Goal: Task Accomplishment & Management: Manage account settings

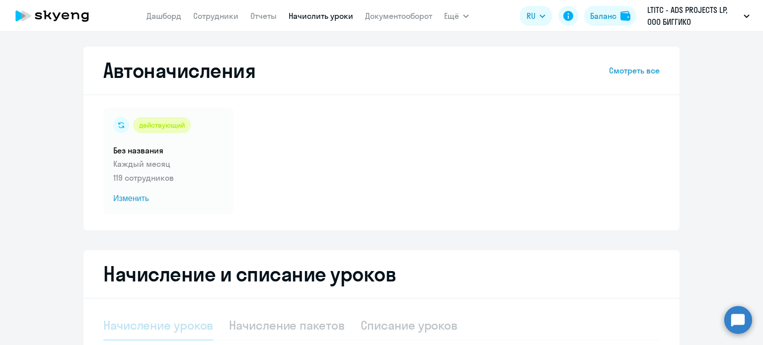
select select "10"
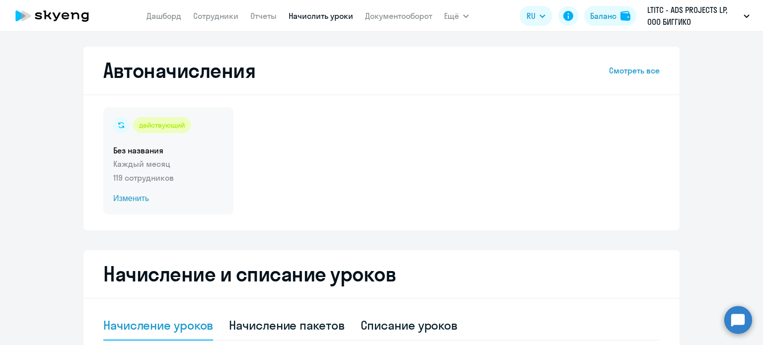
click at [130, 203] on span "Изменить" at bounding box center [168, 199] width 110 height 12
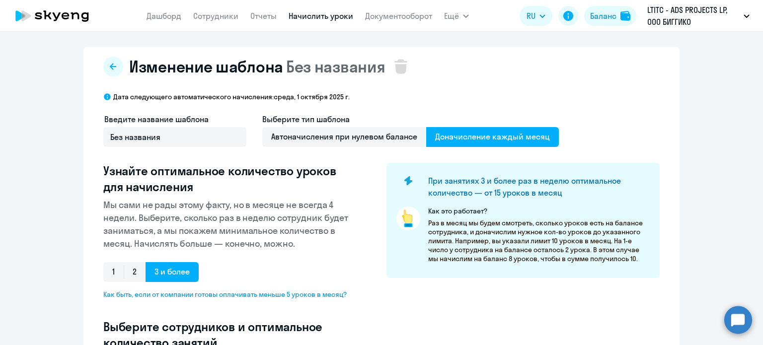
select select "10"
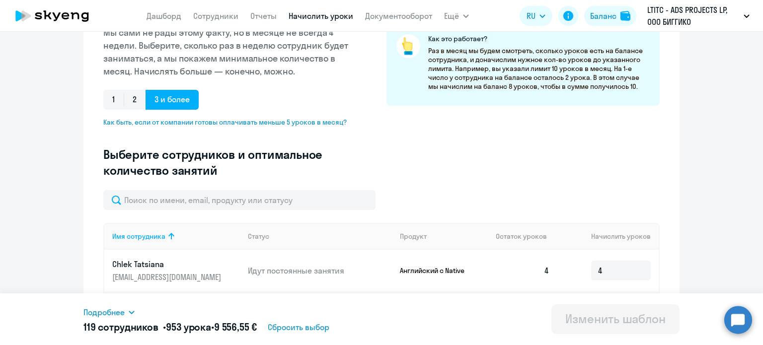
scroll to position [175, 0]
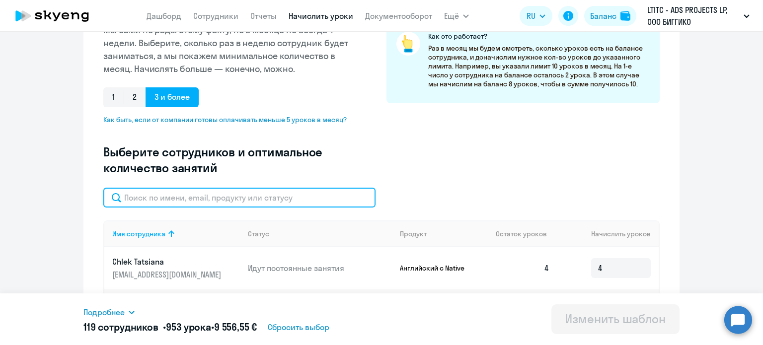
click at [321, 200] on input "text" at bounding box center [239, 198] width 272 height 20
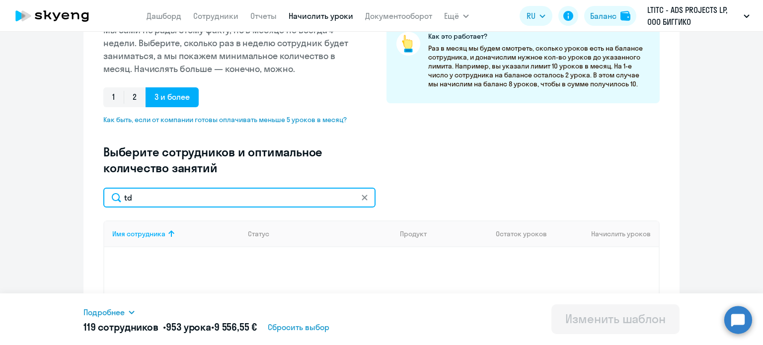
type input "t"
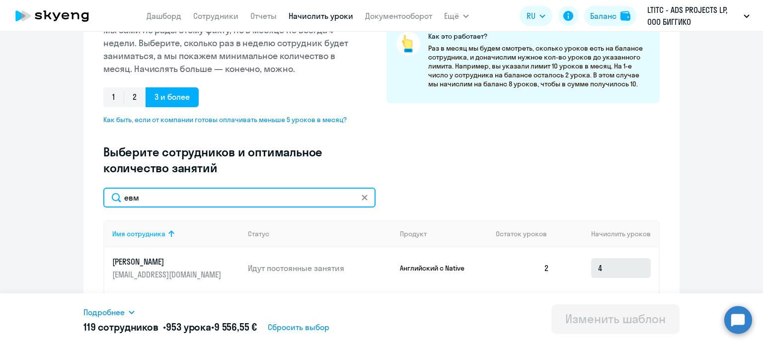
type input "евм"
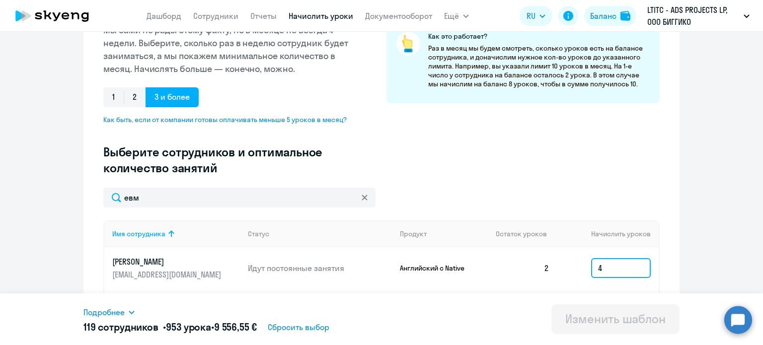
click at [604, 271] on input "4" at bounding box center [621, 268] width 60 height 20
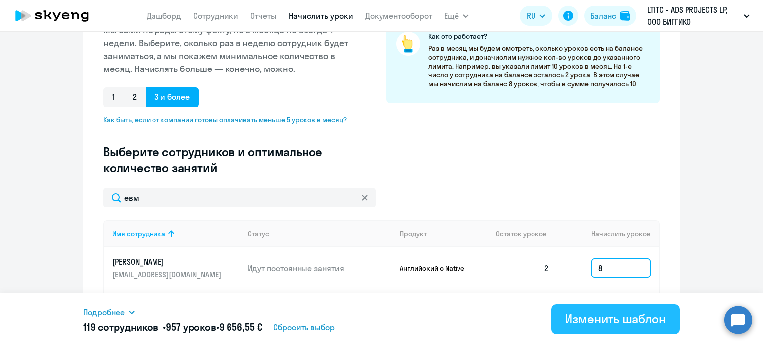
type input "8"
click at [588, 319] on div "Изменить шаблон" at bounding box center [615, 319] width 100 height 16
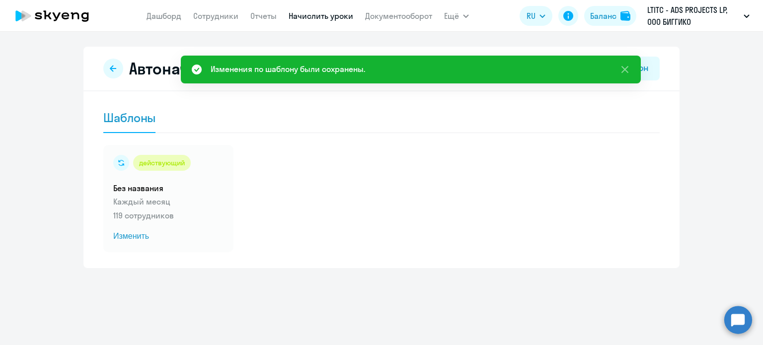
click at [337, 15] on link "Начислить уроки" at bounding box center [321, 16] width 65 height 10
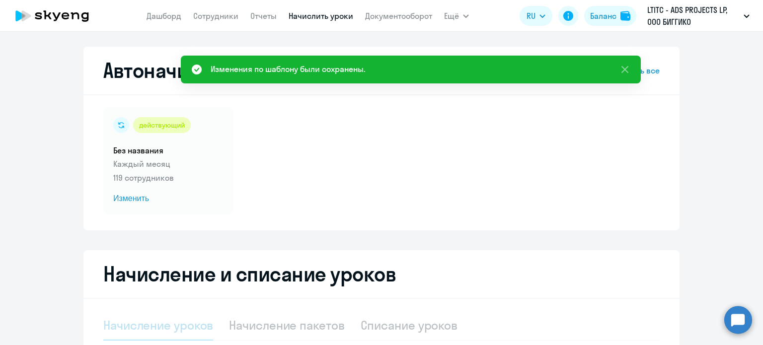
select select "10"
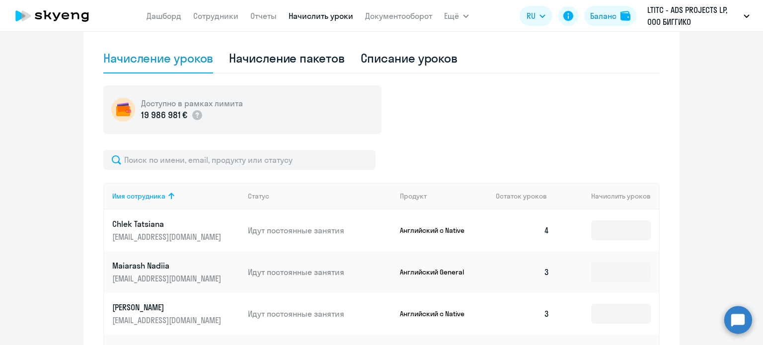
scroll to position [281, 0]
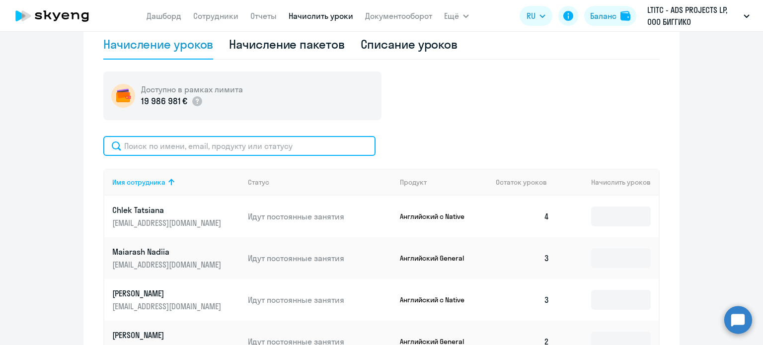
click at [288, 143] on input "text" at bounding box center [239, 146] width 272 height 20
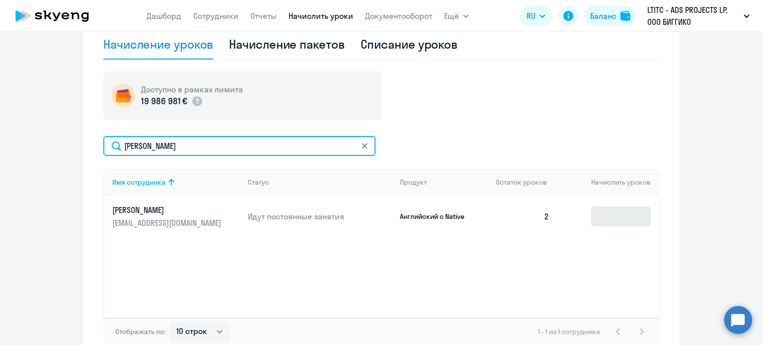
type input "[PERSON_NAME]"
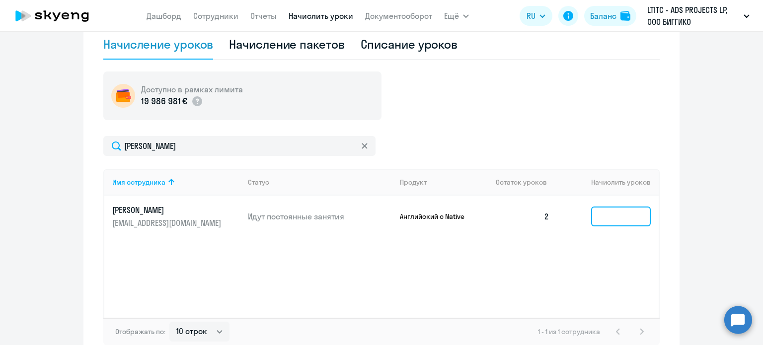
click at [608, 218] on input at bounding box center [621, 217] width 60 height 20
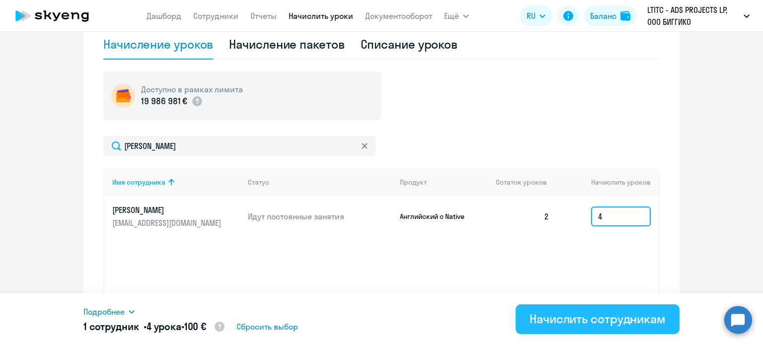
type input "4"
click at [579, 313] on div "Начислить сотрудникам" at bounding box center [598, 319] width 136 height 16
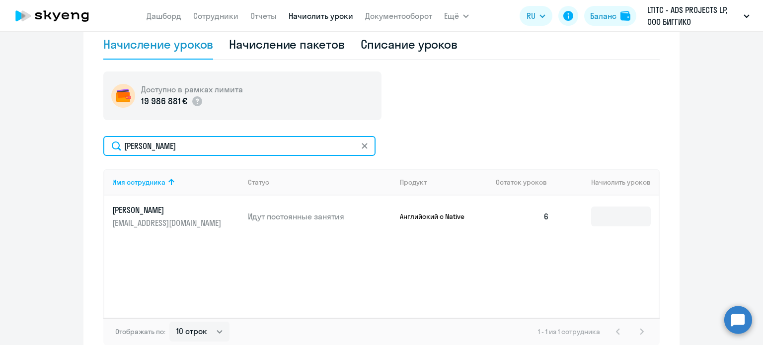
click at [179, 146] on input "[PERSON_NAME]" at bounding box center [239, 146] width 272 height 20
type input "е"
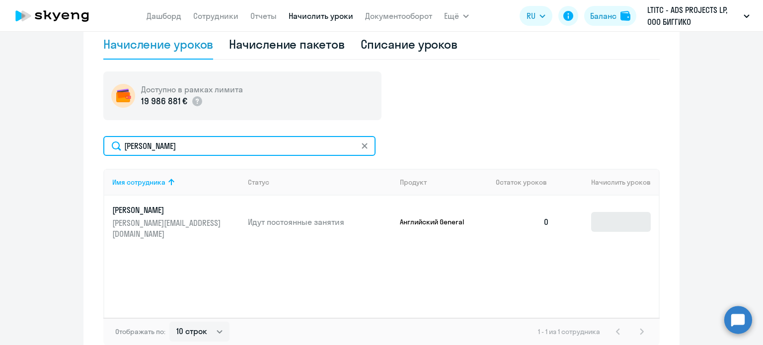
type input "[PERSON_NAME]"
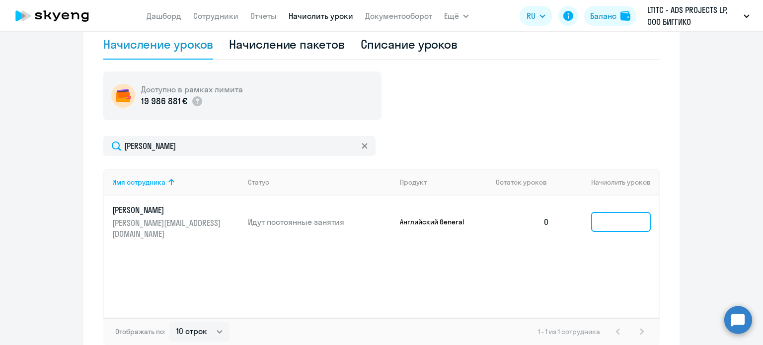
click at [614, 212] on input at bounding box center [621, 222] width 60 height 20
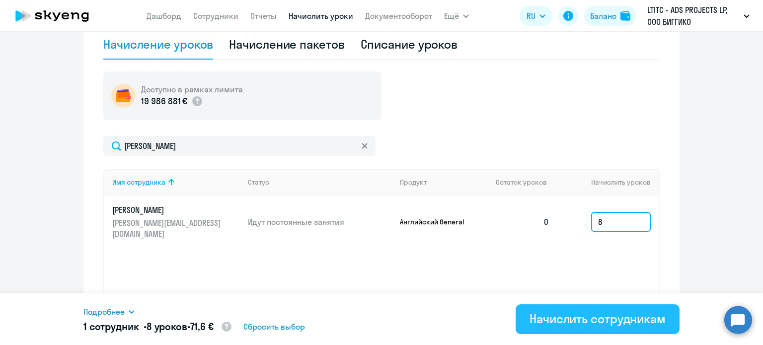
type input "8"
click at [559, 316] on div "Начислить сотрудникам" at bounding box center [598, 319] width 136 height 16
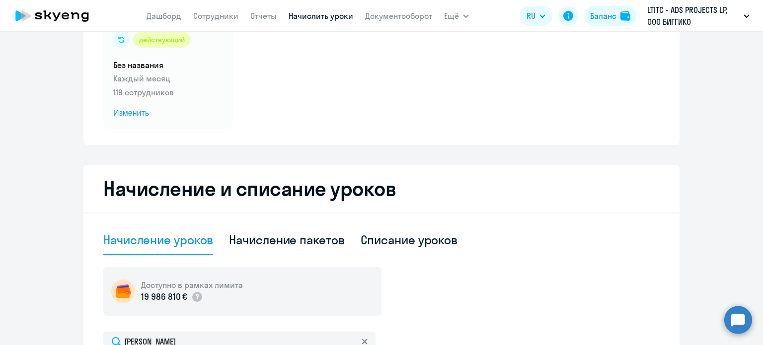
scroll to position [0, 0]
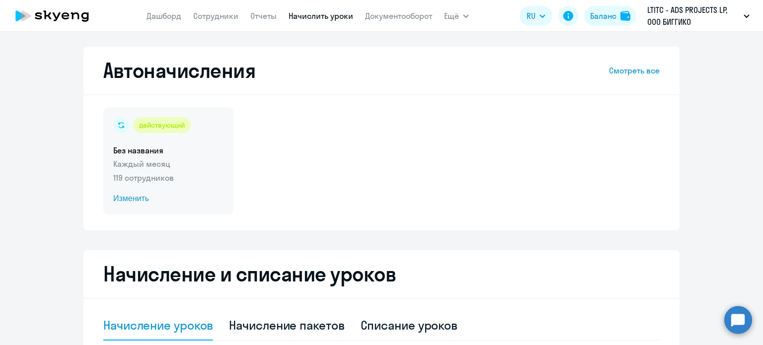
click at [134, 193] on span "Изменить" at bounding box center [168, 199] width 110 height 12
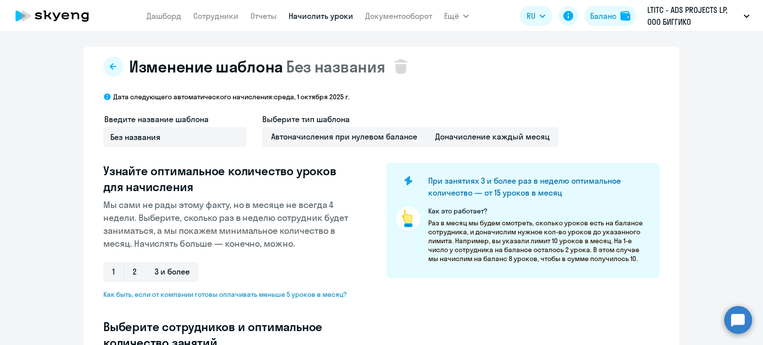
select select "10"
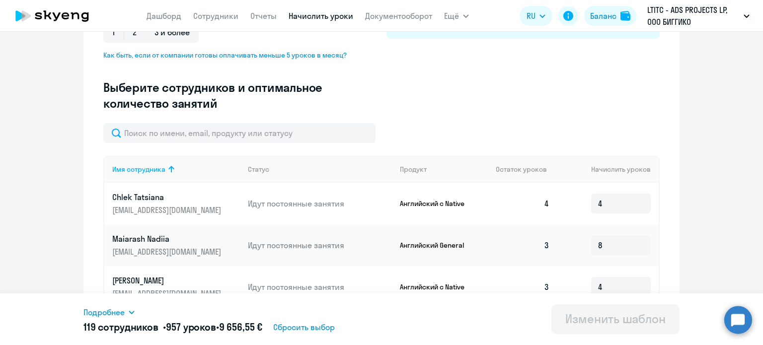
scroll to position [273, 0]
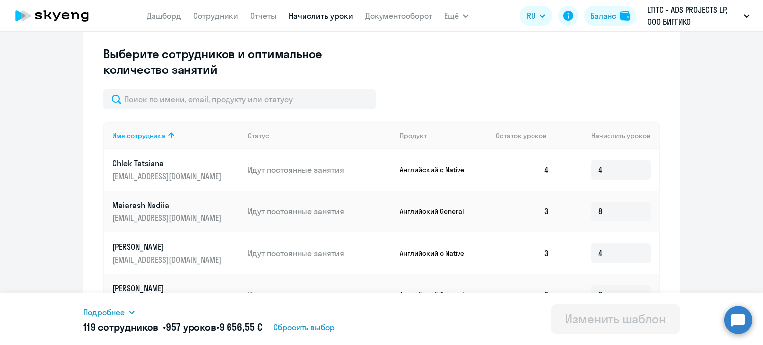
click at [322, 15] on link "Начислить уроки" at bounding box center [321, 16] width 65 height 10
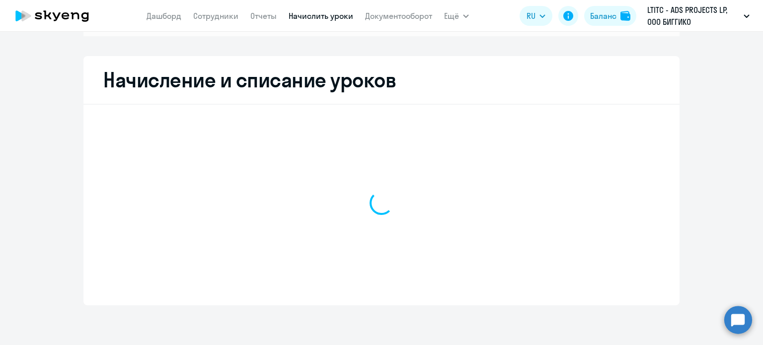
scroll to position [153, 0]
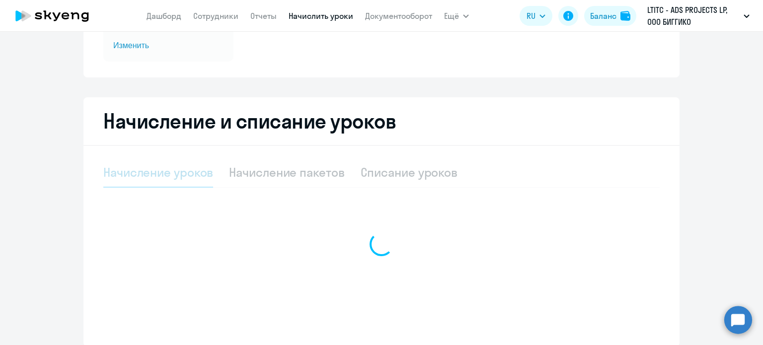
select select "10"
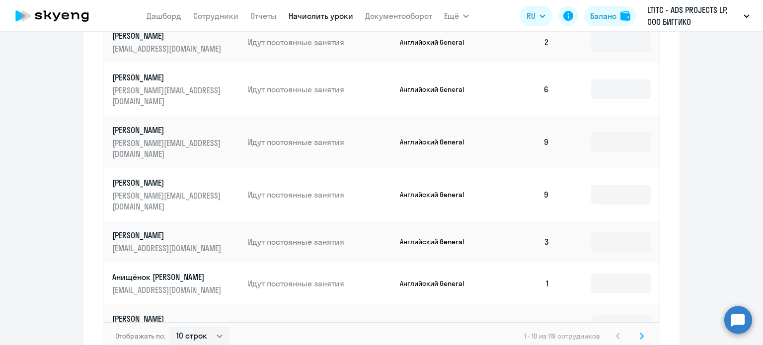
scroll to position [632, 0]
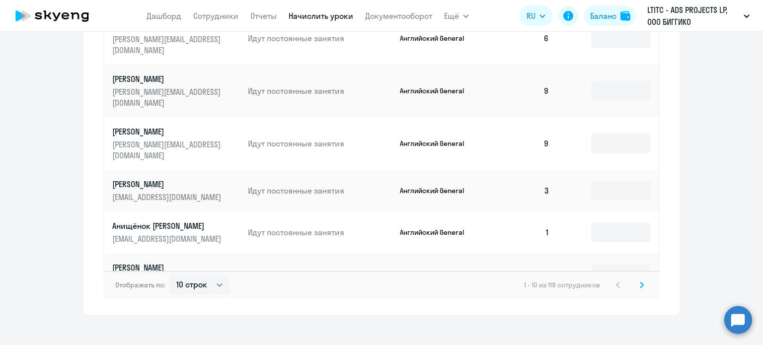
click at [640, 282] on icon at bounding box center [642, 285] width 4 height 7
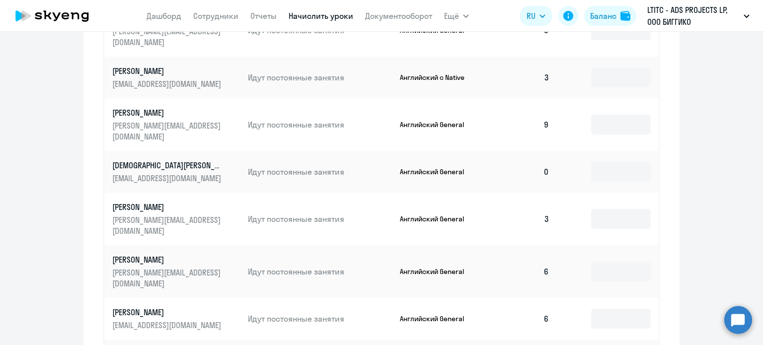
scroll to position [467, 0]
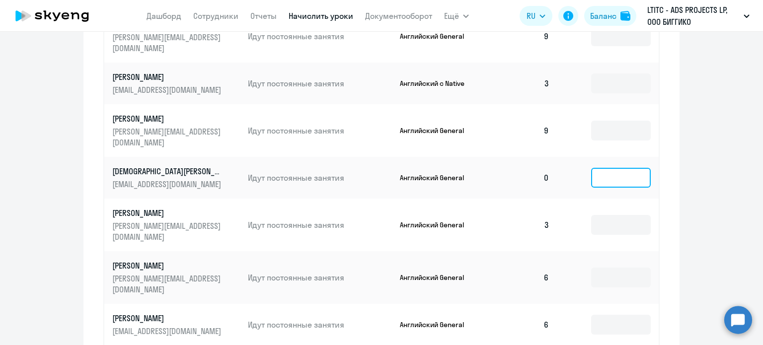
click at [625, 168] on input at bounding box center [621, 178] width 60 height 20
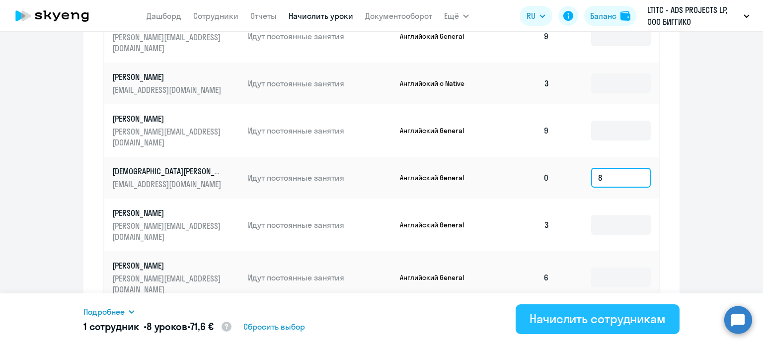
type input "8"
click at [564, 313] on div "Начислить сотрудникам" at bounding box center [598, 319] width 136 height 16
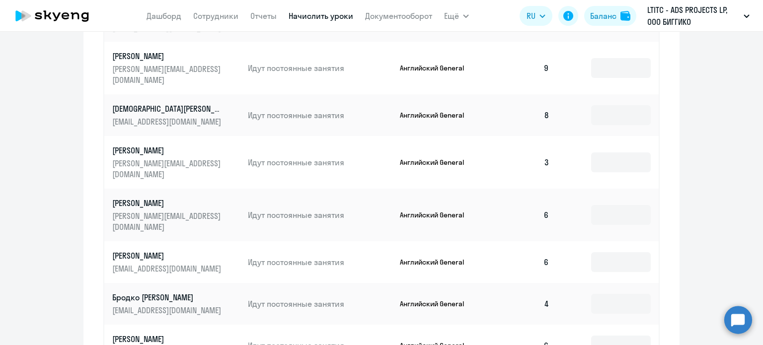
scroll to position [641, 0]
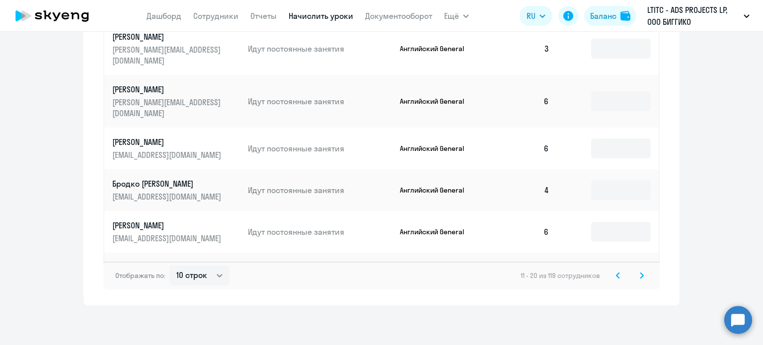
click at [640, 277] on icon at bounding box center [642, 275] width 4 height 7
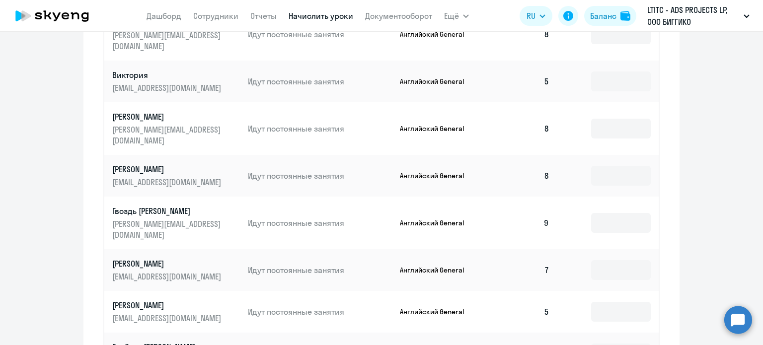
scroll to position [632, 0]
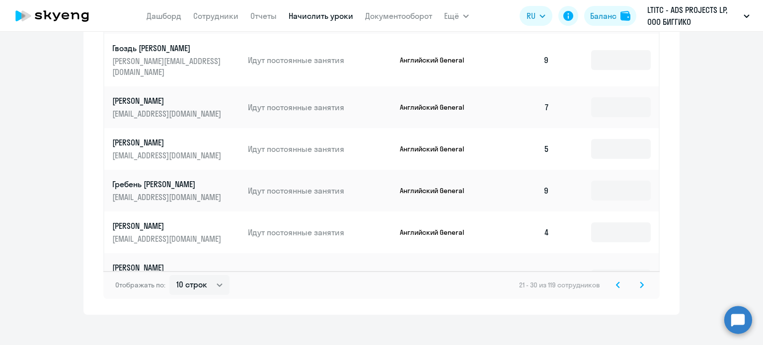
click at [640, 282] on icon at bounding box center [642, 285] width 4 height 7
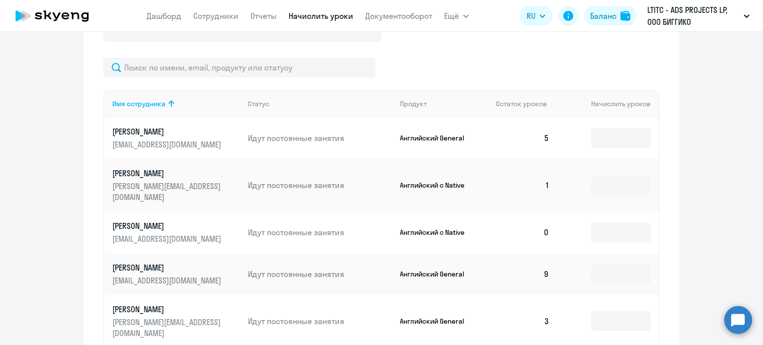
scroll to position [354, 0]
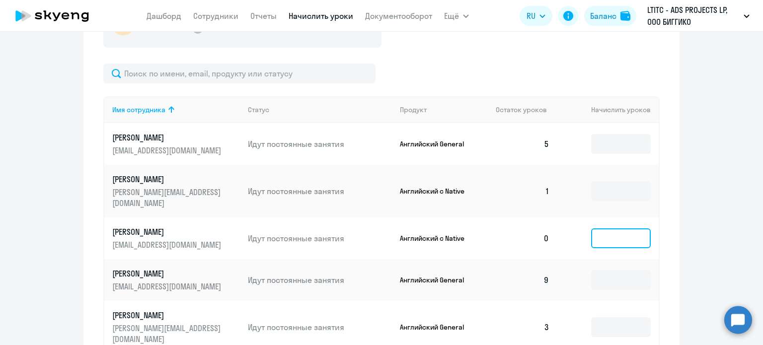
click at [623, 234] on input at bounding box center [621, 239] width 60 height 20
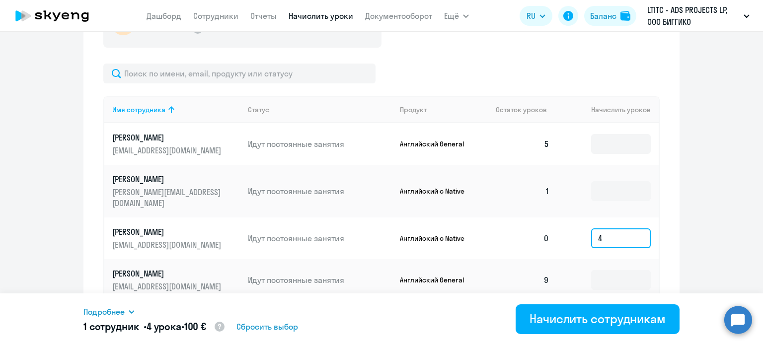
type input "4"
click at [602, 304] on div "Подробнее Имя сотрудника Продукт Начислить уроков Цена за 1 Сумма [PERSON_NAME]…" at bounding box center [381, 320] width 596 height 52
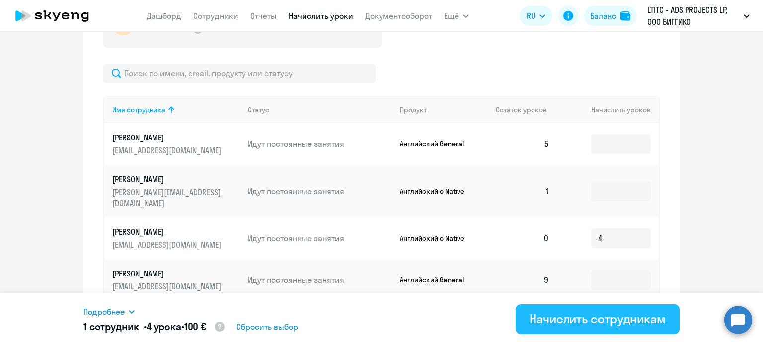
click at [598, 318] on div "Начислить сотрудникам" at bounding box center [598, 319] width 136 height 16
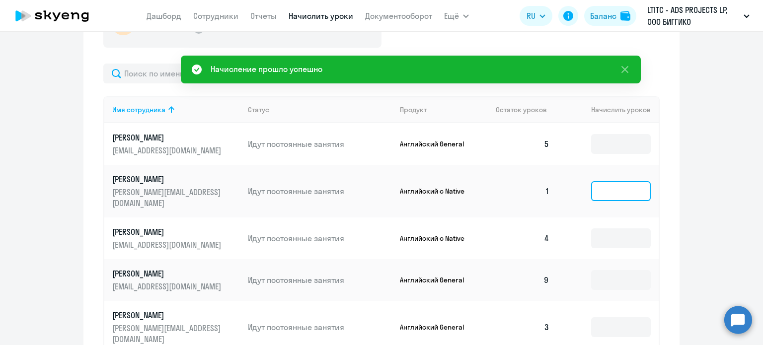
click at [600, 188] on input at bounding box center [621, 191] width 60 height 20
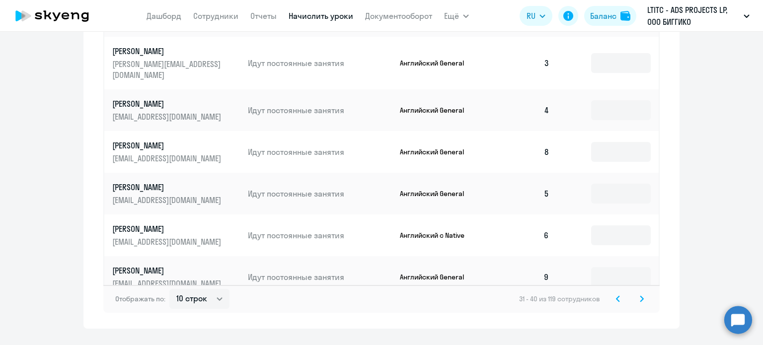
scroll to position [632, 0]
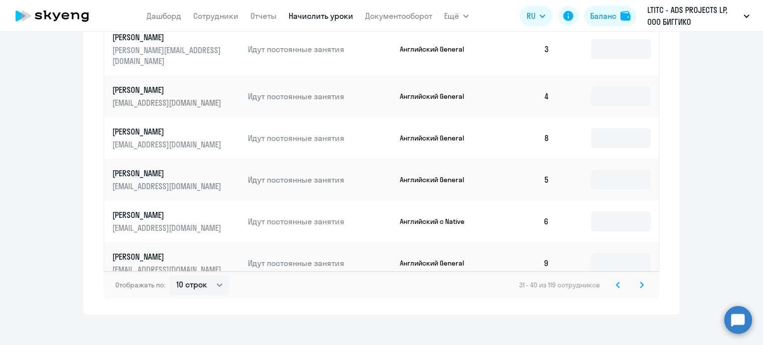
click at [636, 280] on svg-icon at bounding box center [642, 285] width 12 height 12
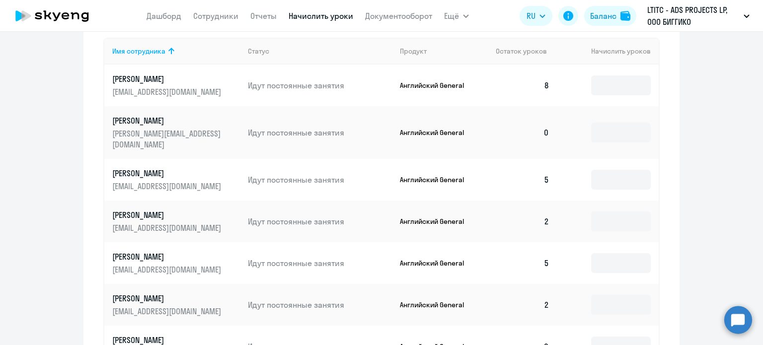
scroll to position [409, 0]
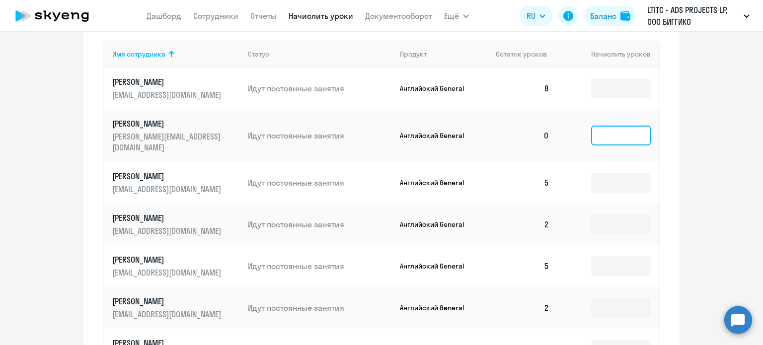
click at [626, 138] on input at bounding box center [621, 136] width 60 height 20
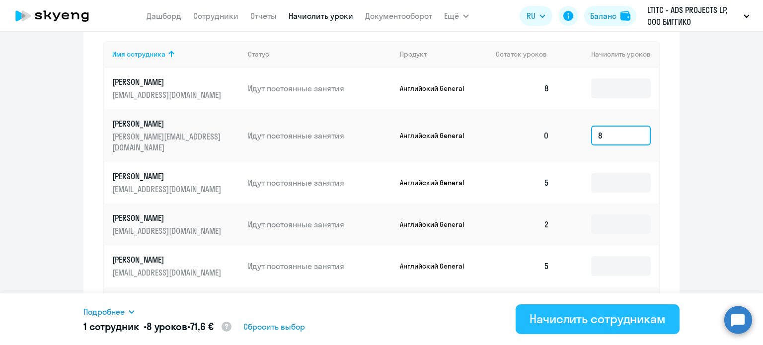
type input "8"
click at [603, 316] on div "Начислить сотрудникам" at bounding box center [598, 319] width 136 height 16
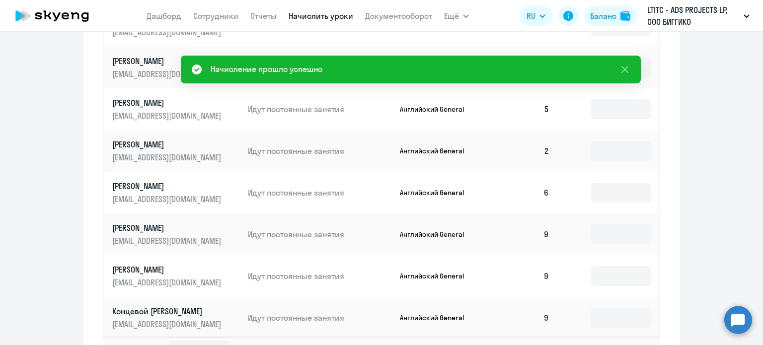
scroll to position [632, 0]
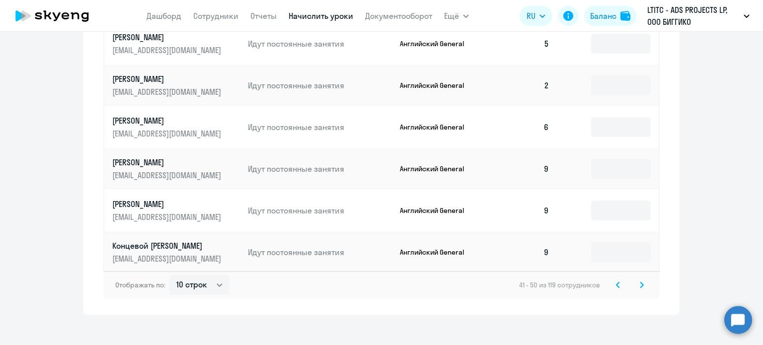
click at [640, 282] on icon at bounding box center [642, 285] width 4 height 7
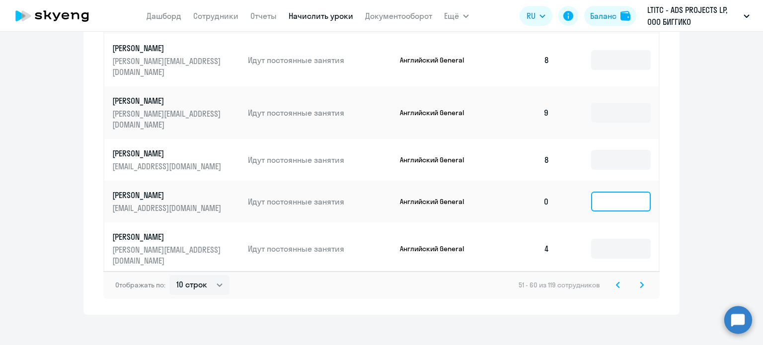
click at [622, 192] on input at bounding box center [621, 202] width 60 height 20
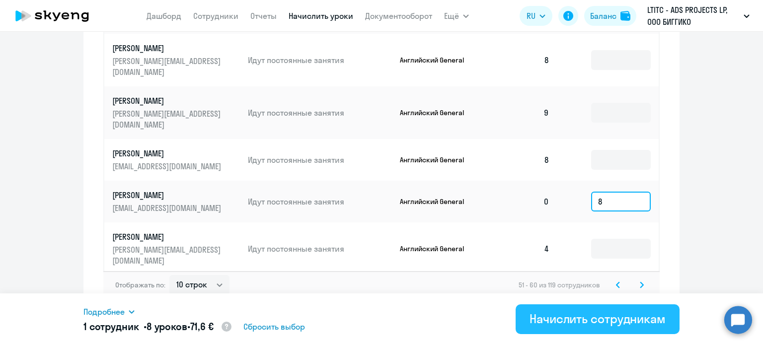
type input "8"
click at [632, 322] on div "Начислить сотрудникам" at bounding box center [598, 319] width 136 height 16
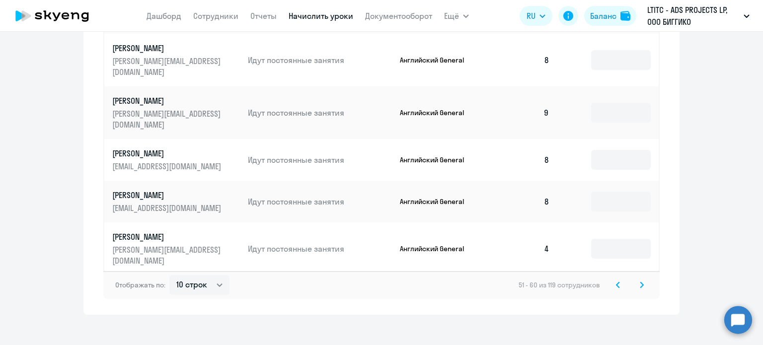
click at [640, 282] on icon at bounding box center [642, 285] width 4 height 7
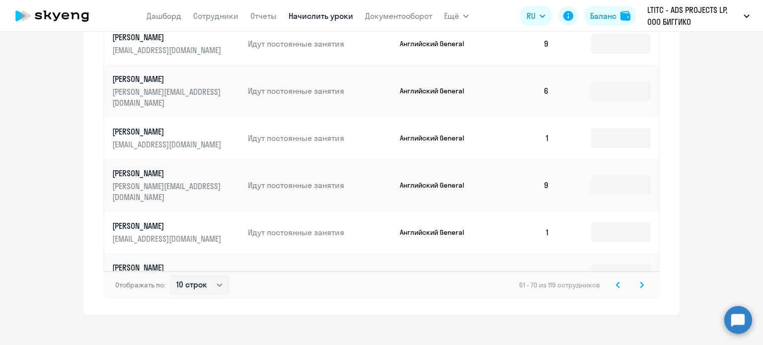
drag, startPoint x: 755, startPoint y: 272, endPoint x: 754, endPoint y: 252, distance: 19.9
click at [640, 282] on icon at bounding box center [641, 284] width 3 height 5
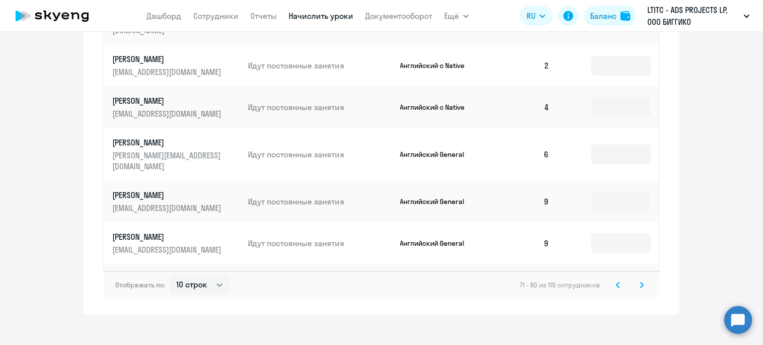
click at [640, 282] on icon at bounding box center [642, 285] width 4 height 7
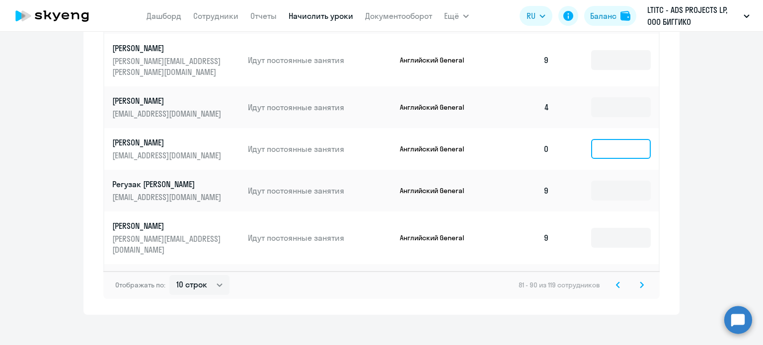
click at [620, 139] on input at bounding box center [621, 149] width 60 height 20
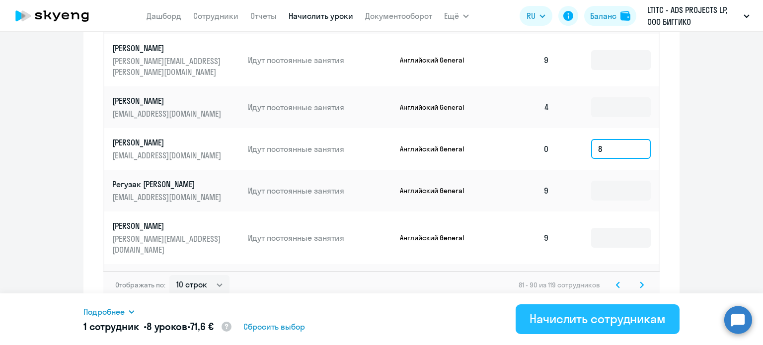
type input "8"
click at [578, 313] on div "Начислить сотрудникам" at bounding box center [598, 319] width 136 height 16
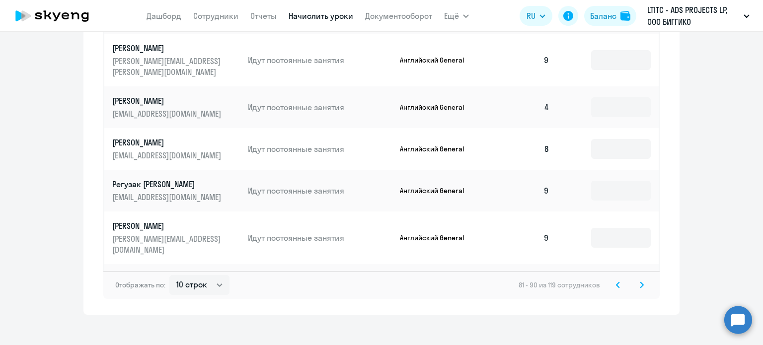
click at [640, 279] on svg-icon at bounding box center [642, 285] width 12 height 12
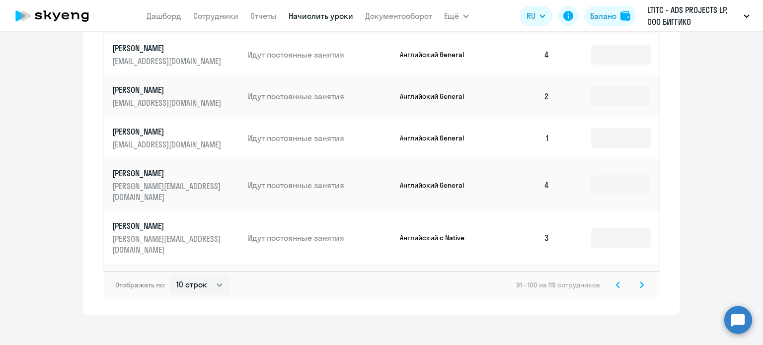
click at [640, 279] on svg-icon at bounding box center [642, 285] width 12 height 12
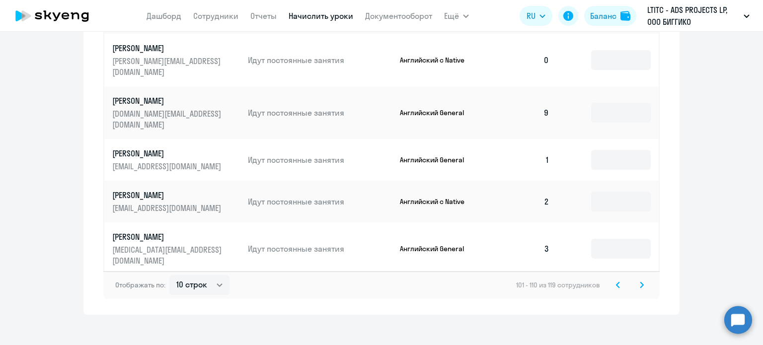
click at [616, 282] on icon at bounding box center [618, 285] width 4 height 7
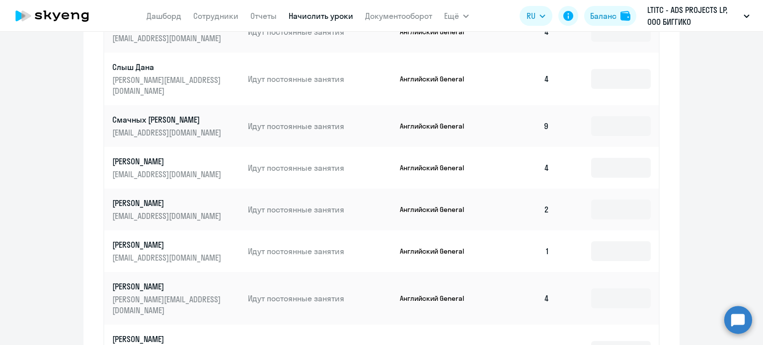
scroll to position [592, 0]
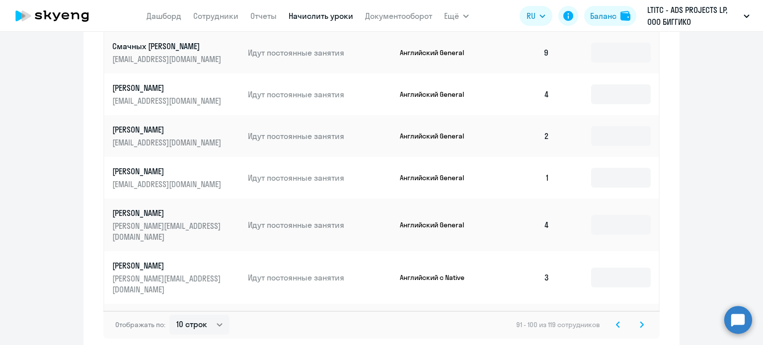
click at [640, 321] on icon at bounding box center [642, 324] width 4 height 7
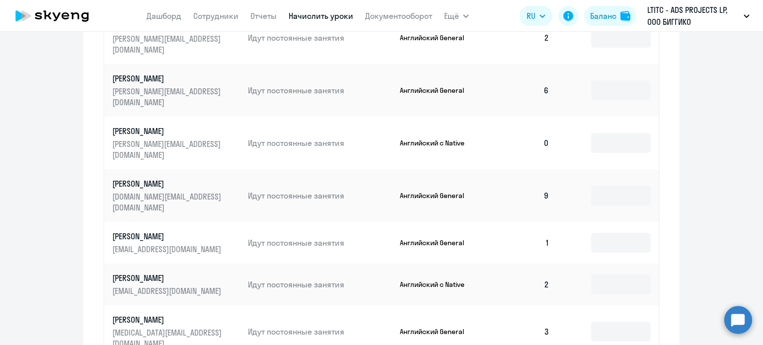
scroll to position [493, 0]
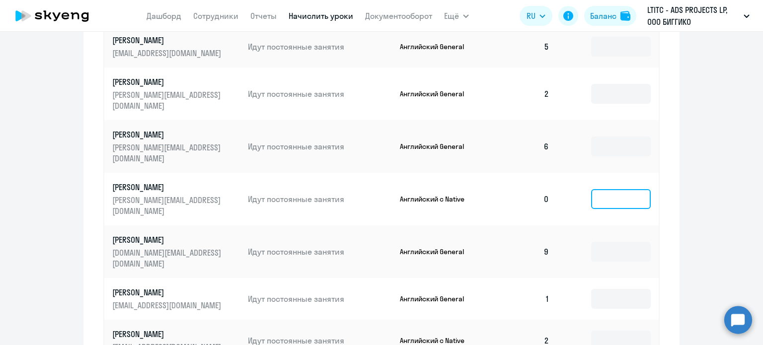
click at [619, 189] on input at bounding box center [621, 199] width 60 height 20
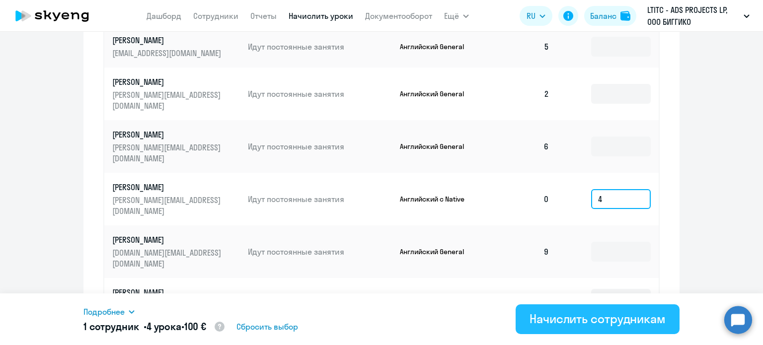
type input "4"
click at [582, 315] on div "Начислить сотрудникам" at bounding box center [598, 319] width 136 height 16
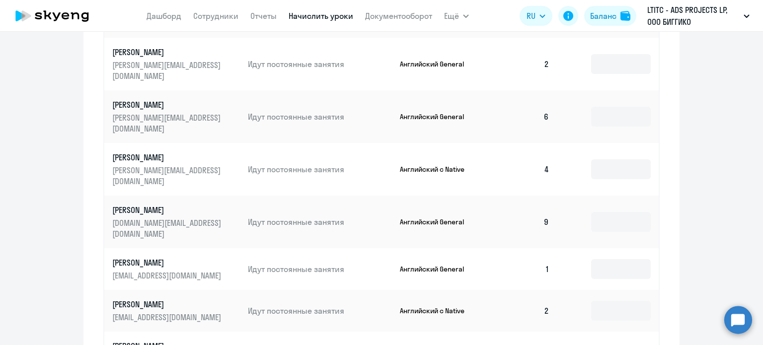
scroll to position [632, 0]
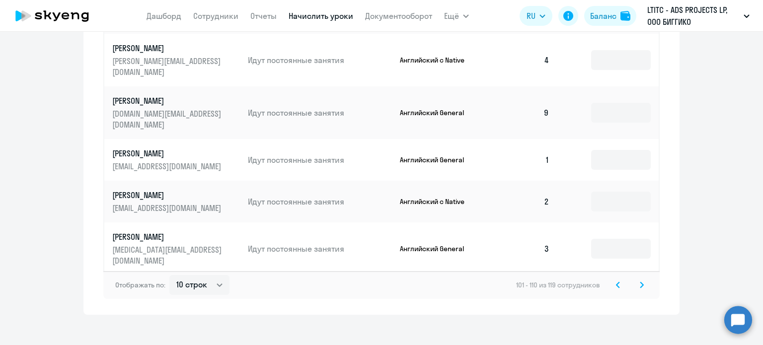
click at [640, 282] on icon at bounding box center [641, 284] width 3 height 5
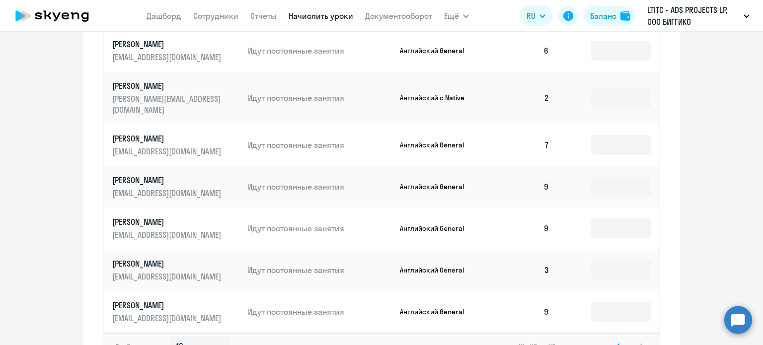
scroll to position [590, 0]
